Goal: Task Accomplishment & Management: Manage account settings

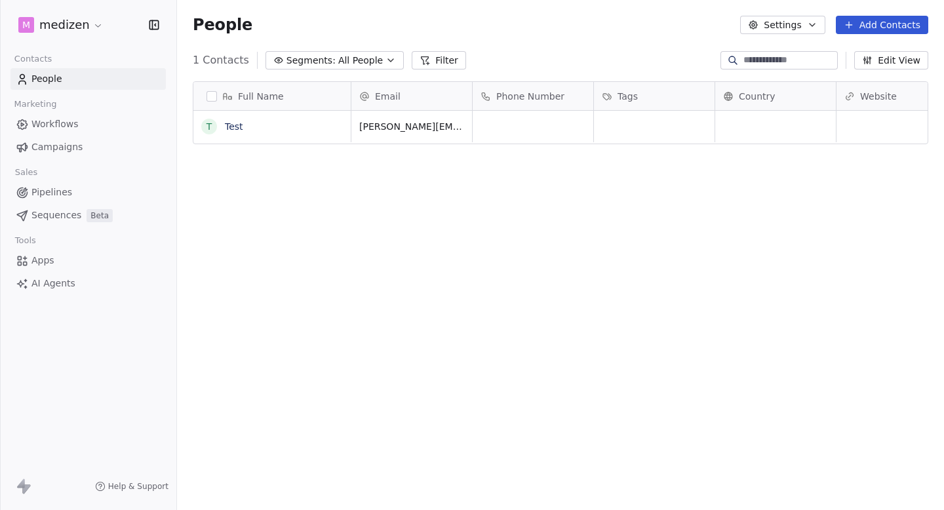
scroll to position [1, 1]
click at [51, 146] on span "Campaigns" at bounding box center [56, 147] width 51 height 14
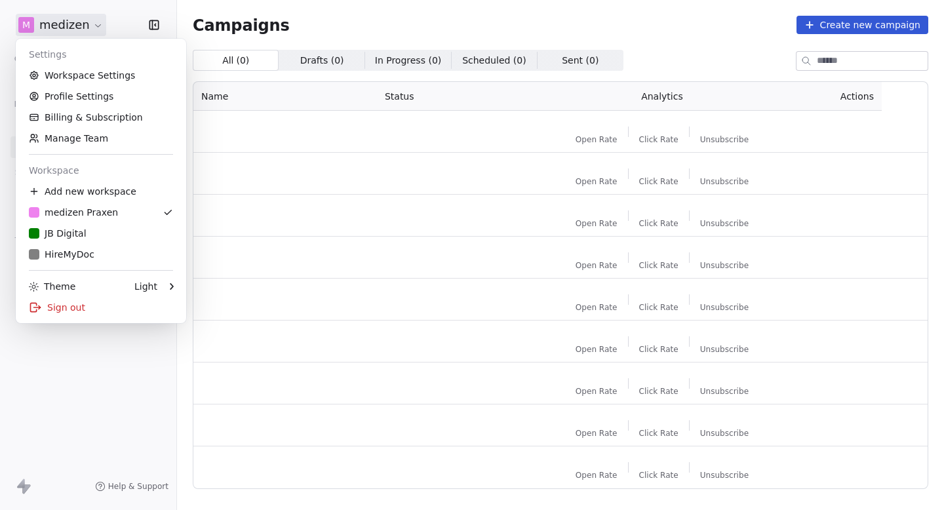
click at [70, 25] on html "m medizen Contacts People Marketing Workflows Campaigns Sales Pipelines Sequenc…" at bounding box center [472, 255] width 944 height 510
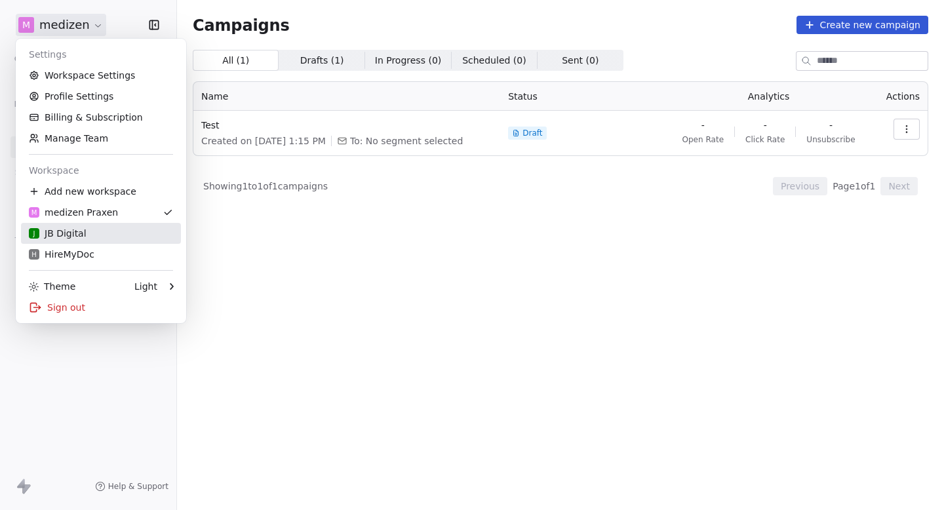
click at [100, 237] on div "J JB Digital" at bounding box center [101, 233] width 144 height 13
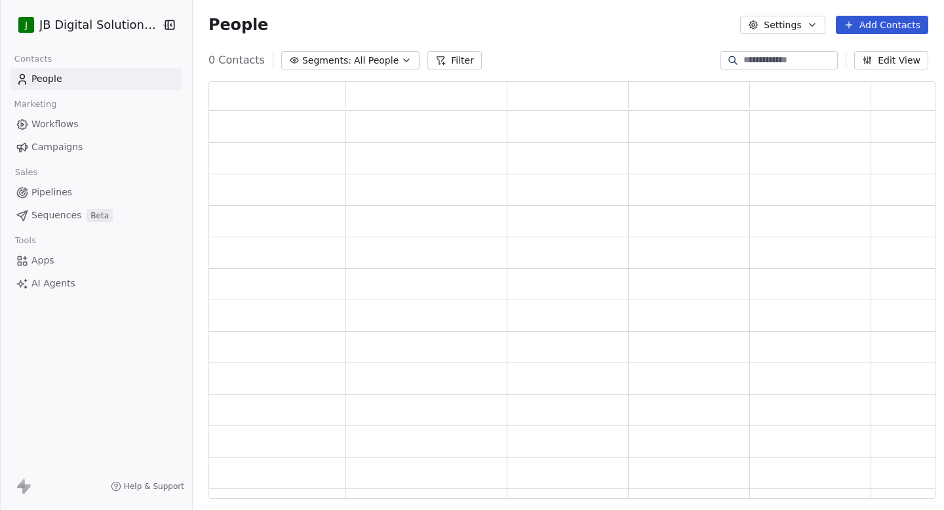
scroll to position [418, 727]
click at [72, 143] on span "Campaigns" at bounding box center [56, 147] width 51 height 14
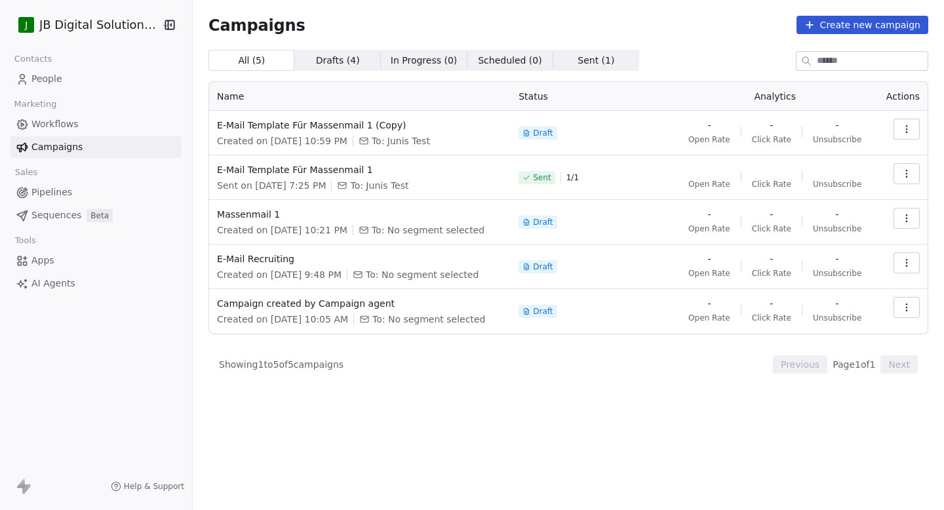
click at [73, 26] on html "J JB Digital Solutions GmbH Contacts People Marketing Workflows Campaigns Sales…" at bounding box center [472, 255] width 944 height 510
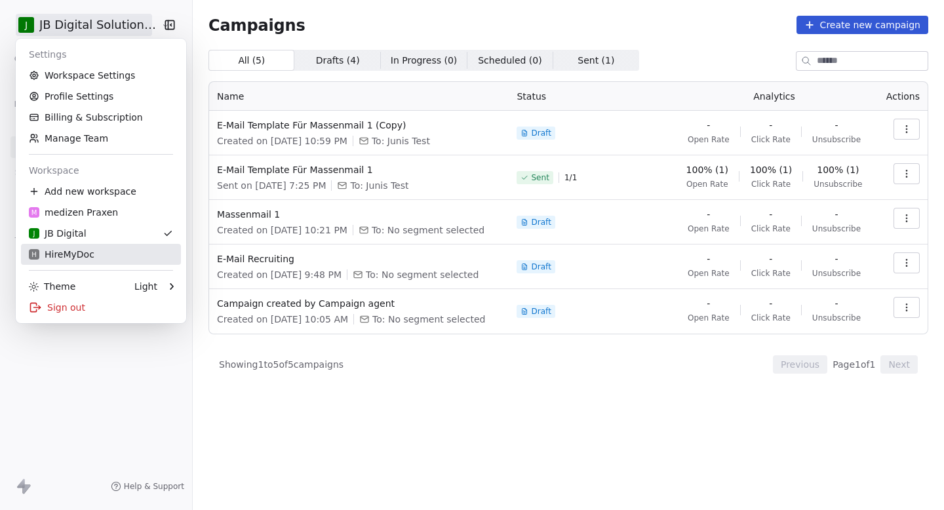
click at [87, 263] on link "H HireMyDoc" at bounding box center [101, 254] width 160 height 21
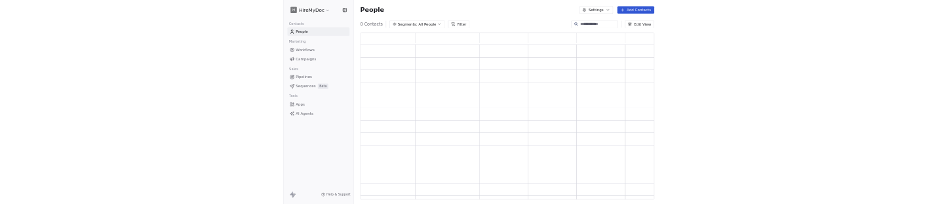
scroll to position [418, 736]
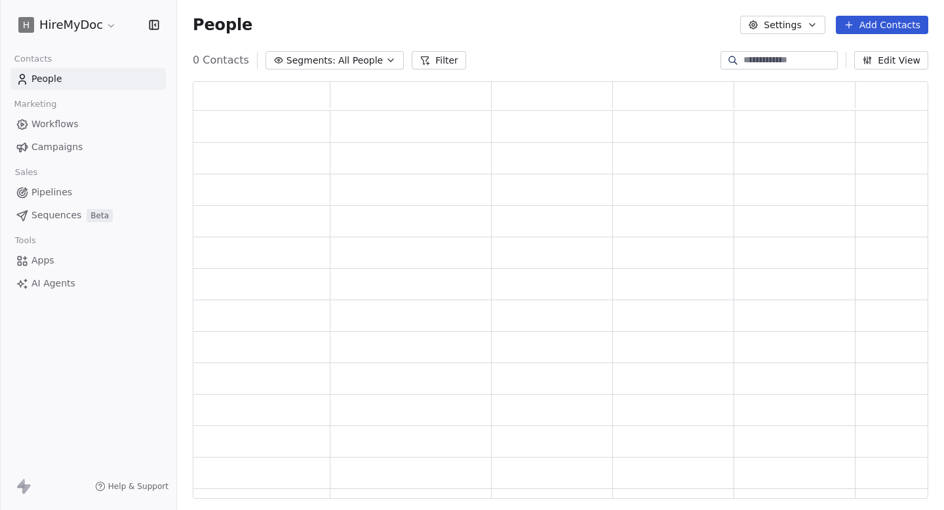
click at [67, 151] on span "Campaigns" at bounding box center [56, 147] width 51 height 14
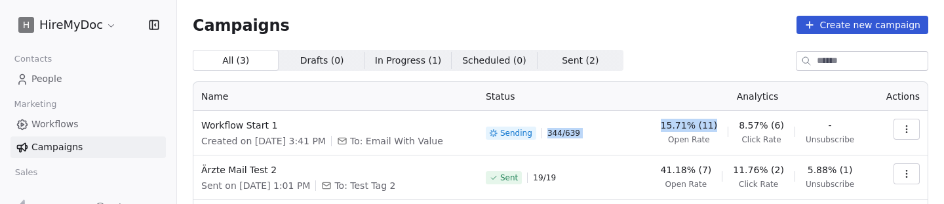
drag, startPoint x: 558, startPoint y: 135, endPoint x: 667, endPoint y: 135, distance: 108.8
click at [666, 135] on tr "Workflow Start 1 Created on Aug 19, 2025, 3:41 PM To: Email With Value Sending …" at bounding box center [560, 133] width 734 height 45
click at [667, 135] on div "15.71% (11) Open Rate 8.57% (6) Click Rate - Unsubscribe" at bounding box center [758, 132] width 216 height 26
click at [664, 52] on div "All ( 3 ) All ( 3 ) Drafts ( 0 ) Drafts ( 0 ) In Progress ( 1 ) In Progress ( 1…" at bounding box center [561, 60] width 736 height 21
